Goal: Check status: Check status

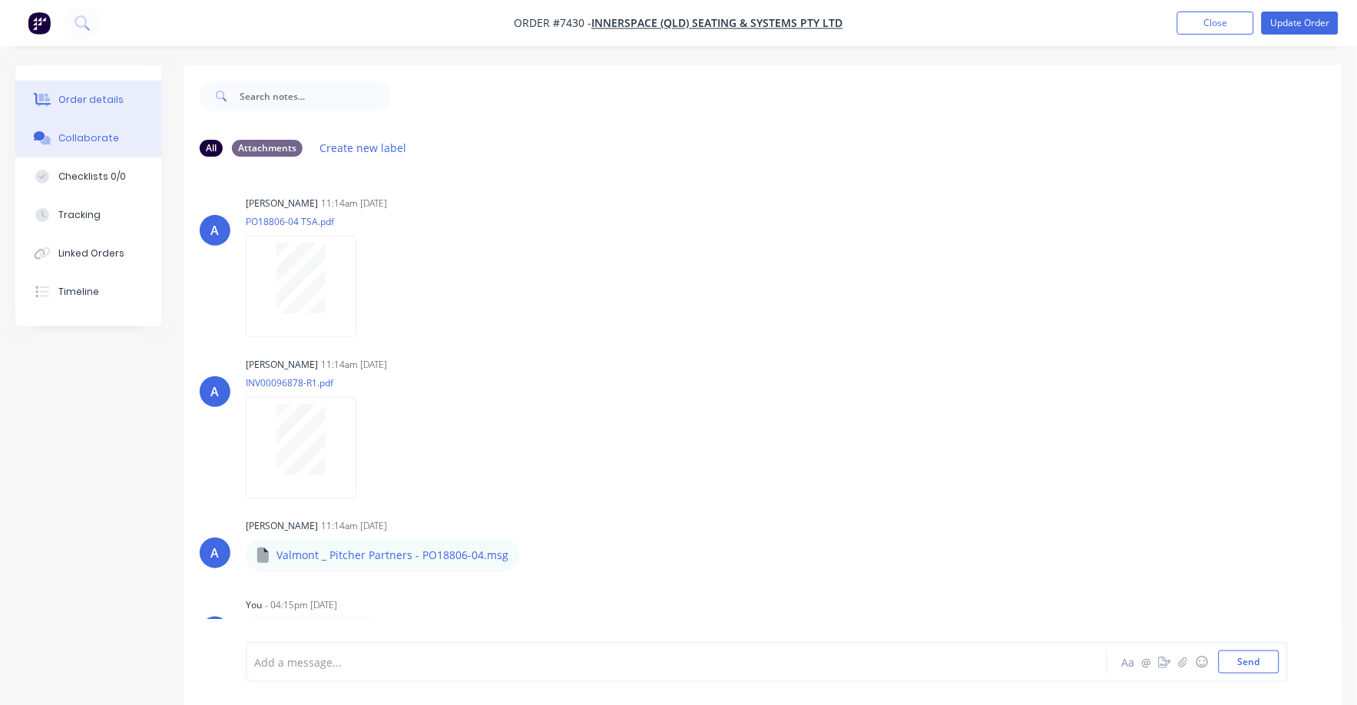
click at [101, 105] on div "Order details" at bounding box center [90, 100] width 65 height 14
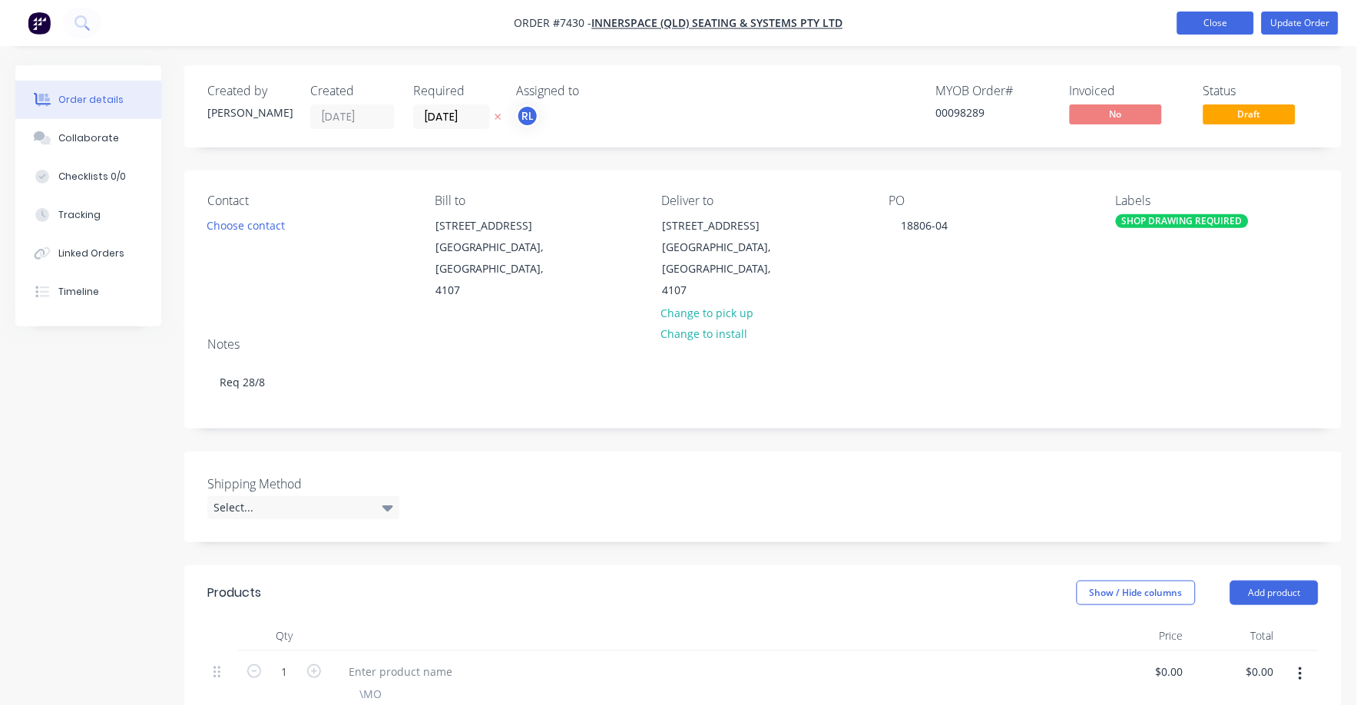
drag, startPoint x: 1202, startPoint y: 18, endPoint x: 1185, endPoint y: 22, distance: 17.3
click at [1202, 18] on button "Close" at bounding box center [1215, 23] width 77 height 23
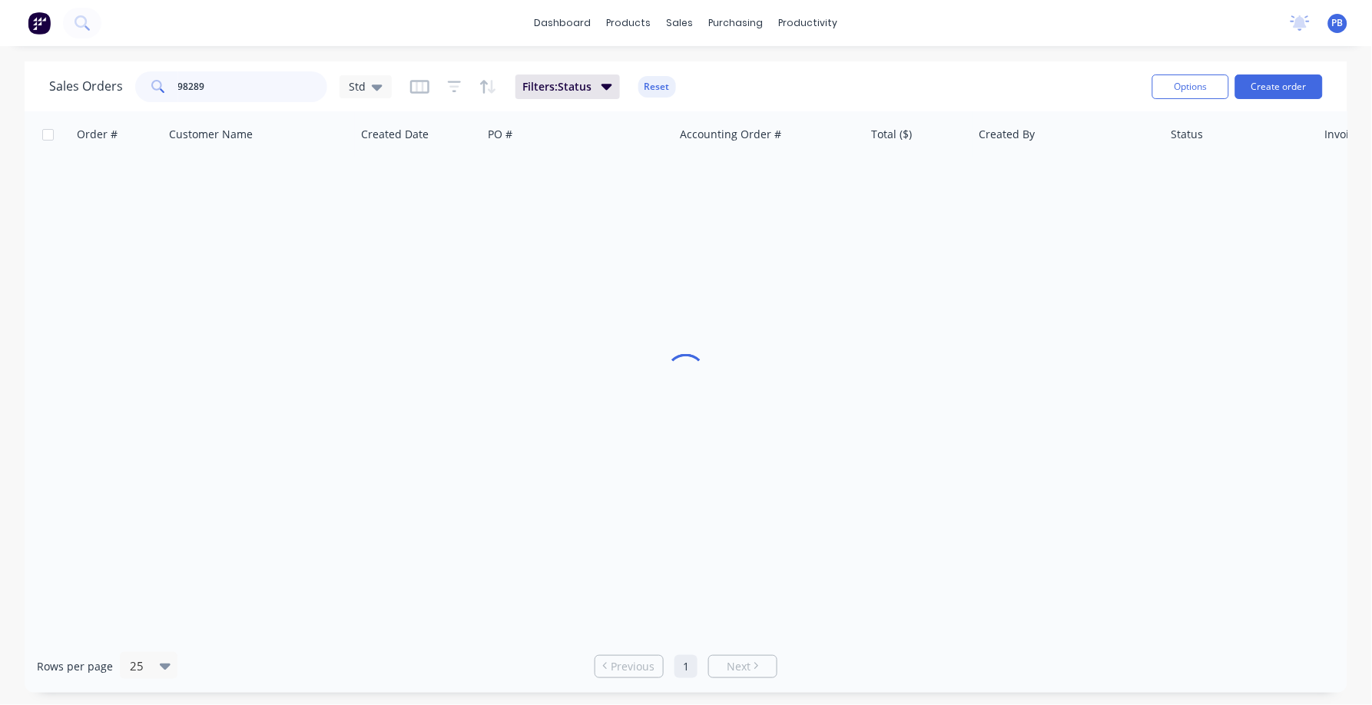
drag, startPoint x: 262, startPoint y: 94, endPoint x: 161, endPoint y: 84, distance: 101.1
click at [161, 84] on div "98289" at bounding box center [231, 86] width 192 height 31
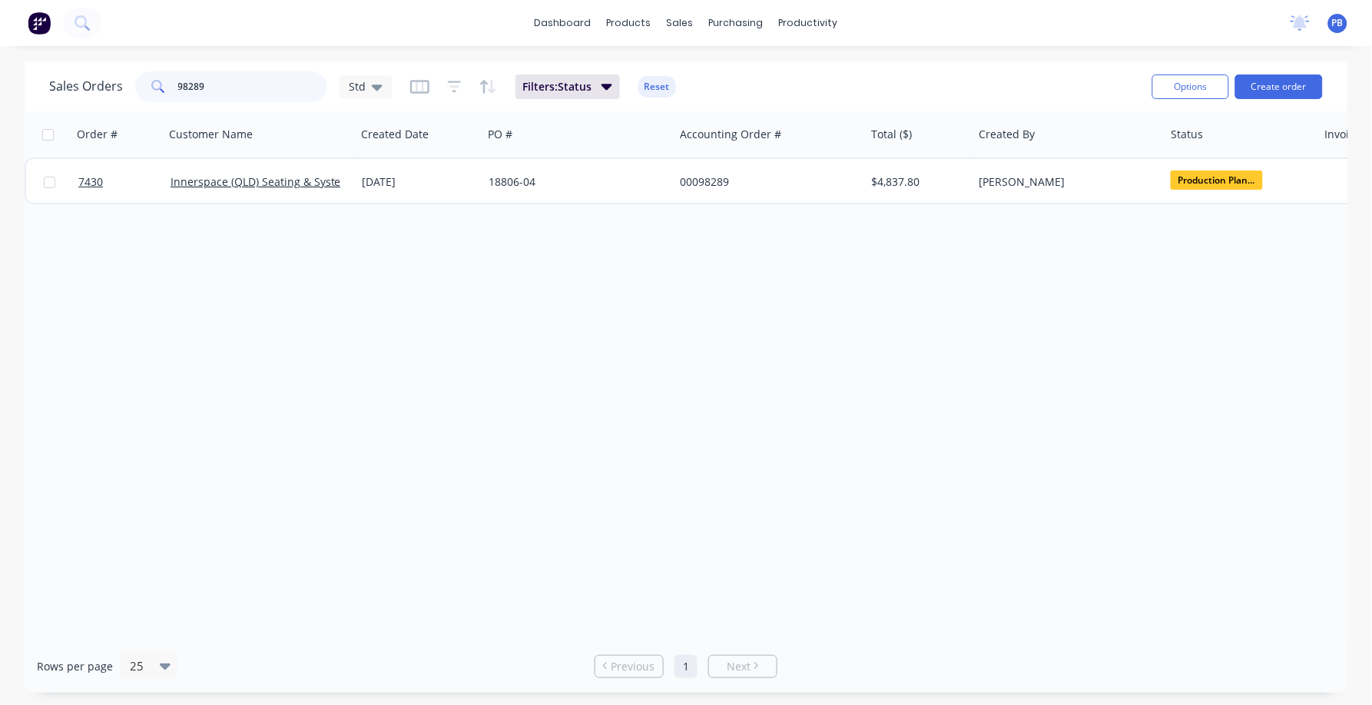
click at [223, 97] on input "98289" at bounding box center [253, 86] width 150 height 31
click at [223, 90] on input "98289" at bounding box center [253, 86] width 150 height 31
type input "9"
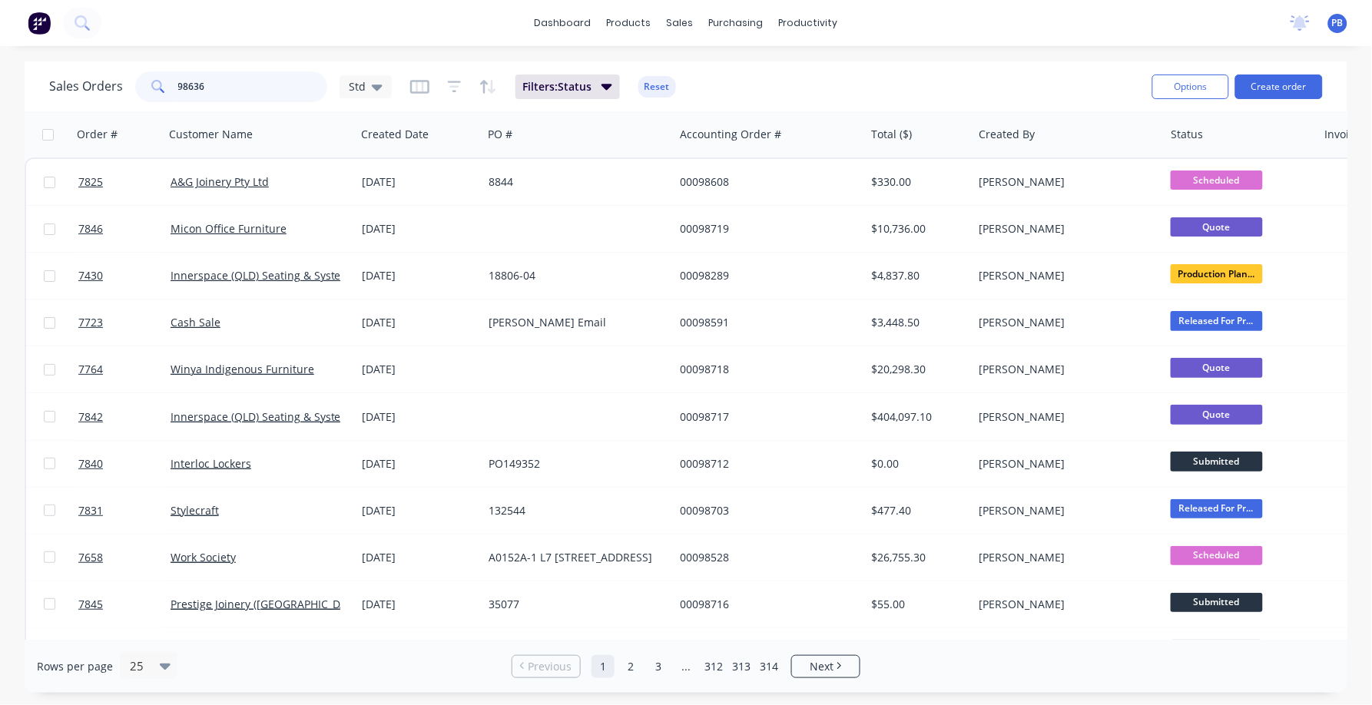
type input "98636"
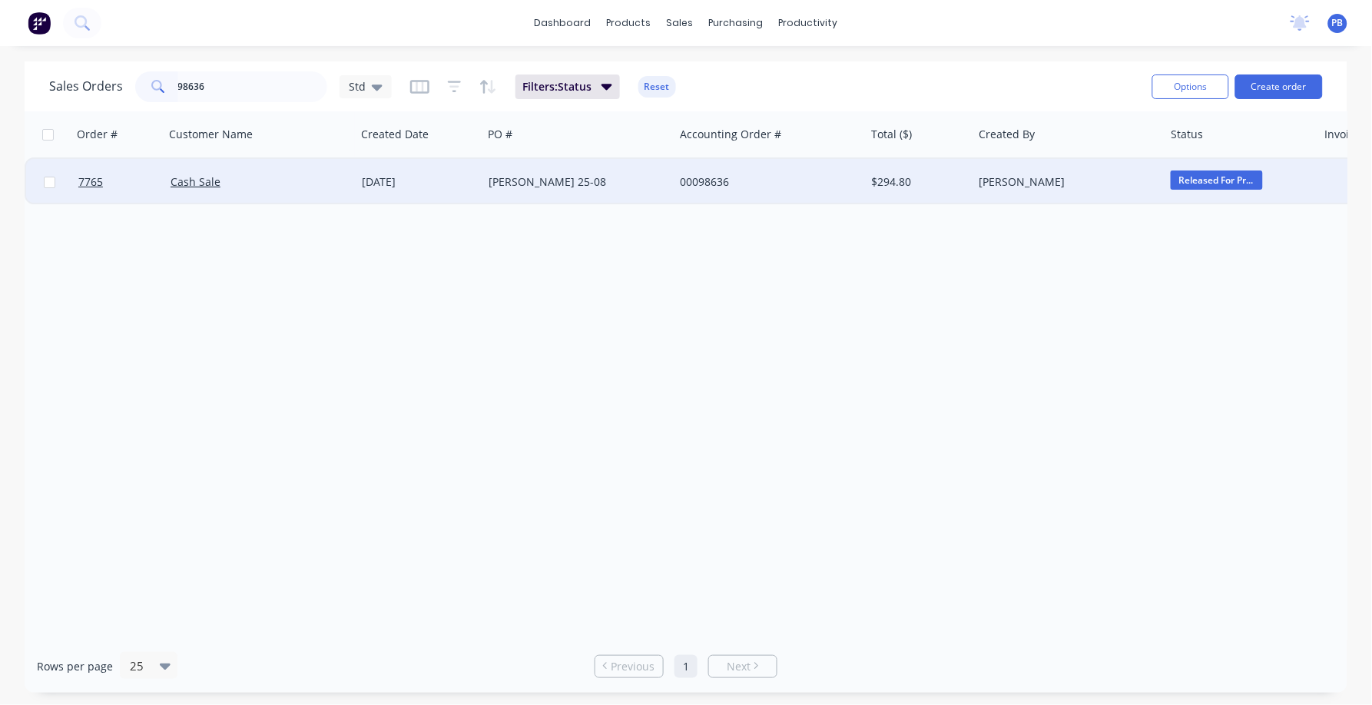
click at [536, 172] on div "[PERSON_NAME] 25-08" at bounding box center [577, 182] width 191 height 46
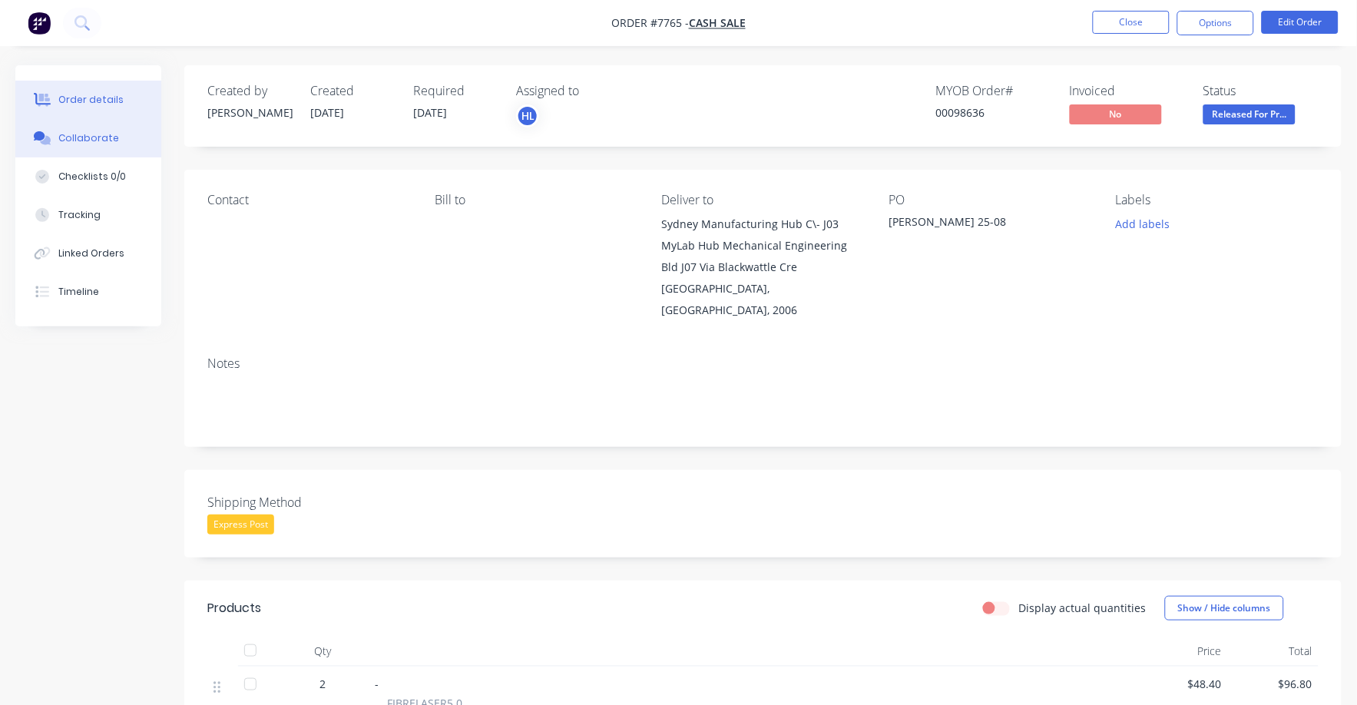
click at [83, 130] on button "Collaborate" at bounding box center [88, 138] width 146 height 38
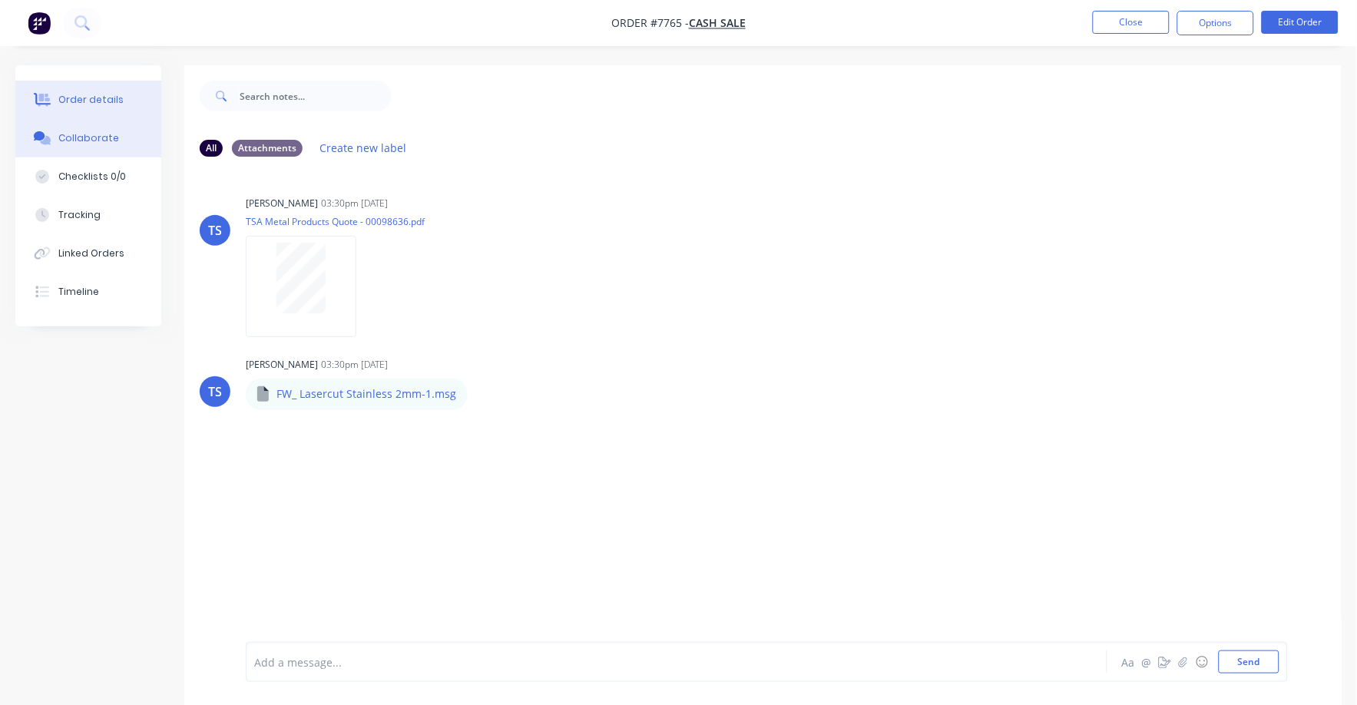
click at [101, 94] on div "Order details" at bounding box center [90, 100] width 65 height 14
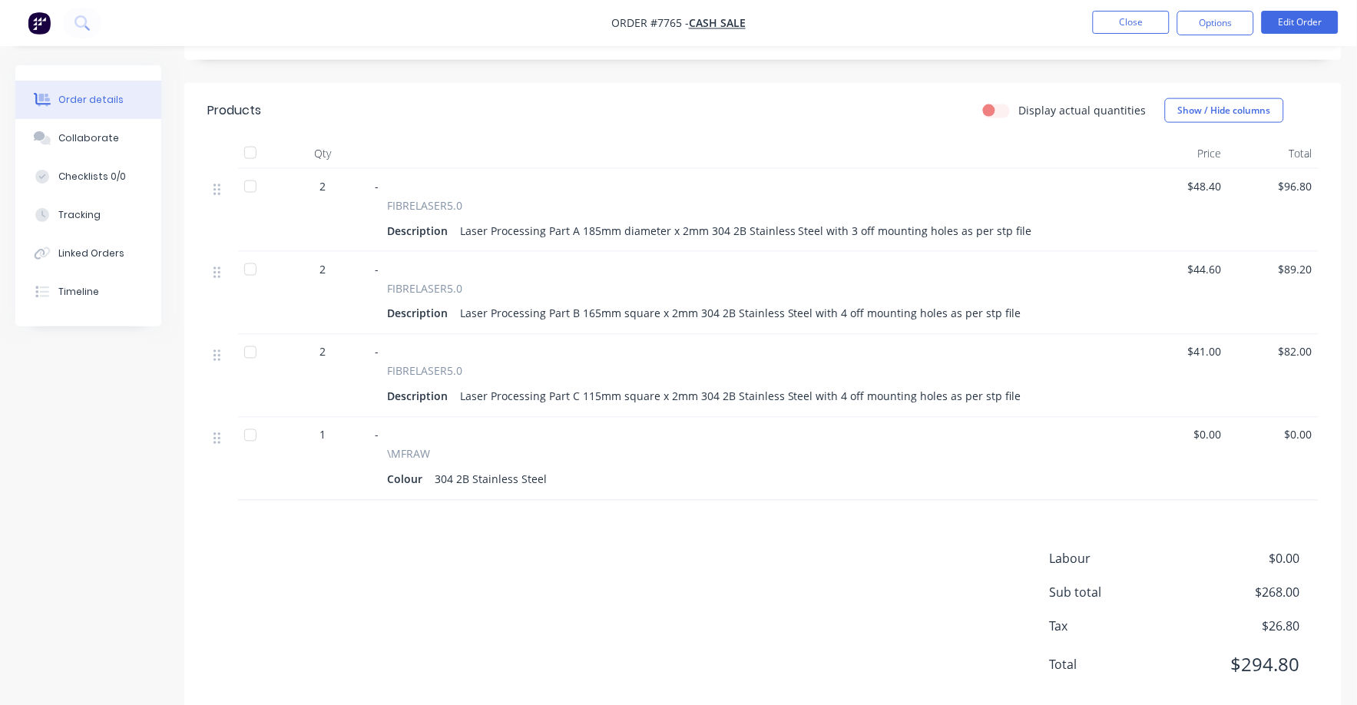
scroll to position [512, 0]
